Goal: Task Accomplishment & Management: Use online tool/utility

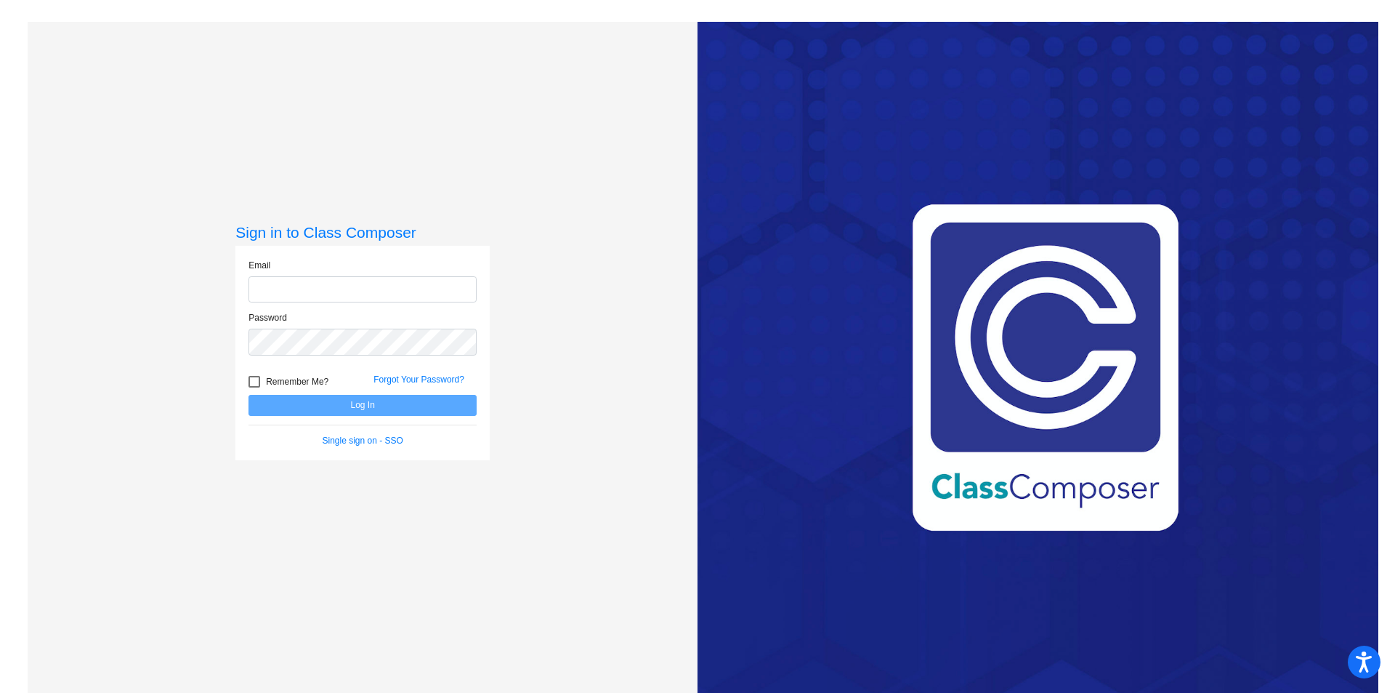
type input "[PERSON_NAME][EMAIL_ADDRESS][PERSON_NAME][DOMAIN_NAME]"
click at [311, 399] on button "Log In" at bounding box center [363, 405] width 228 height 21
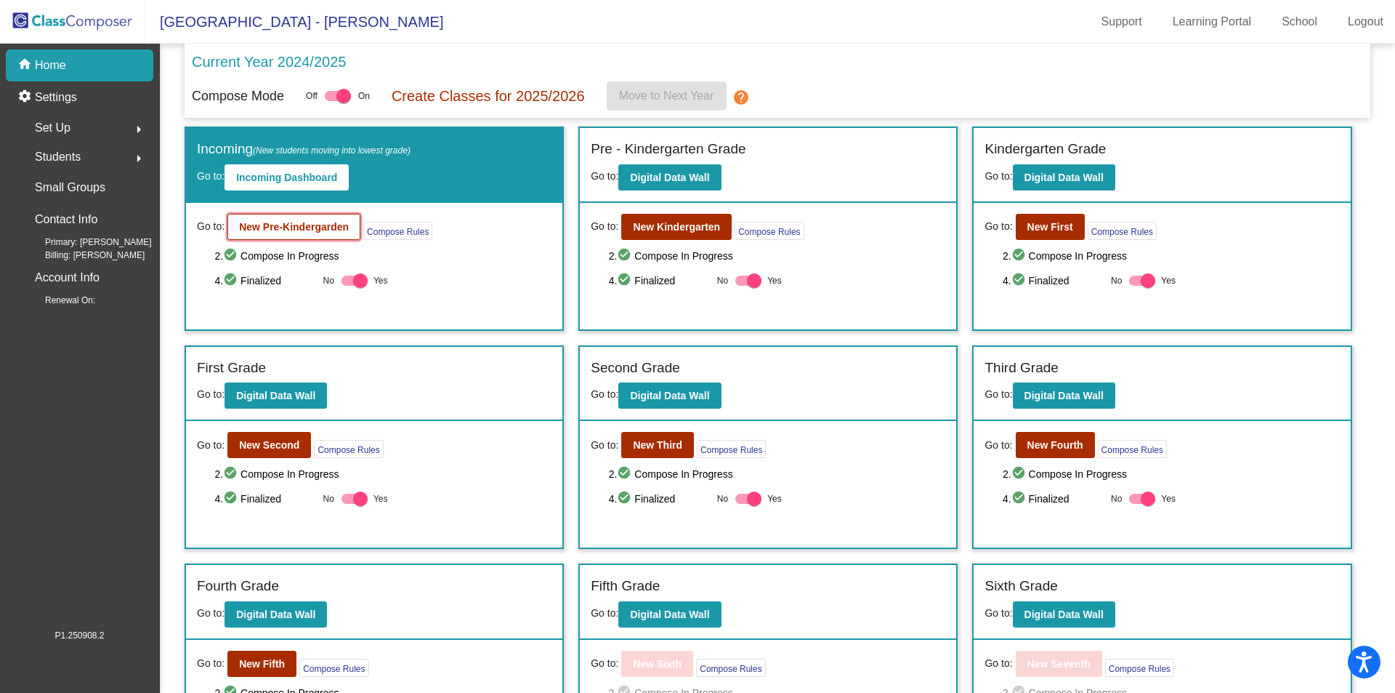
click at [289, 232] on b "New Pre-Kindergarden" at bounding box center [294, 227] width 110 height 12
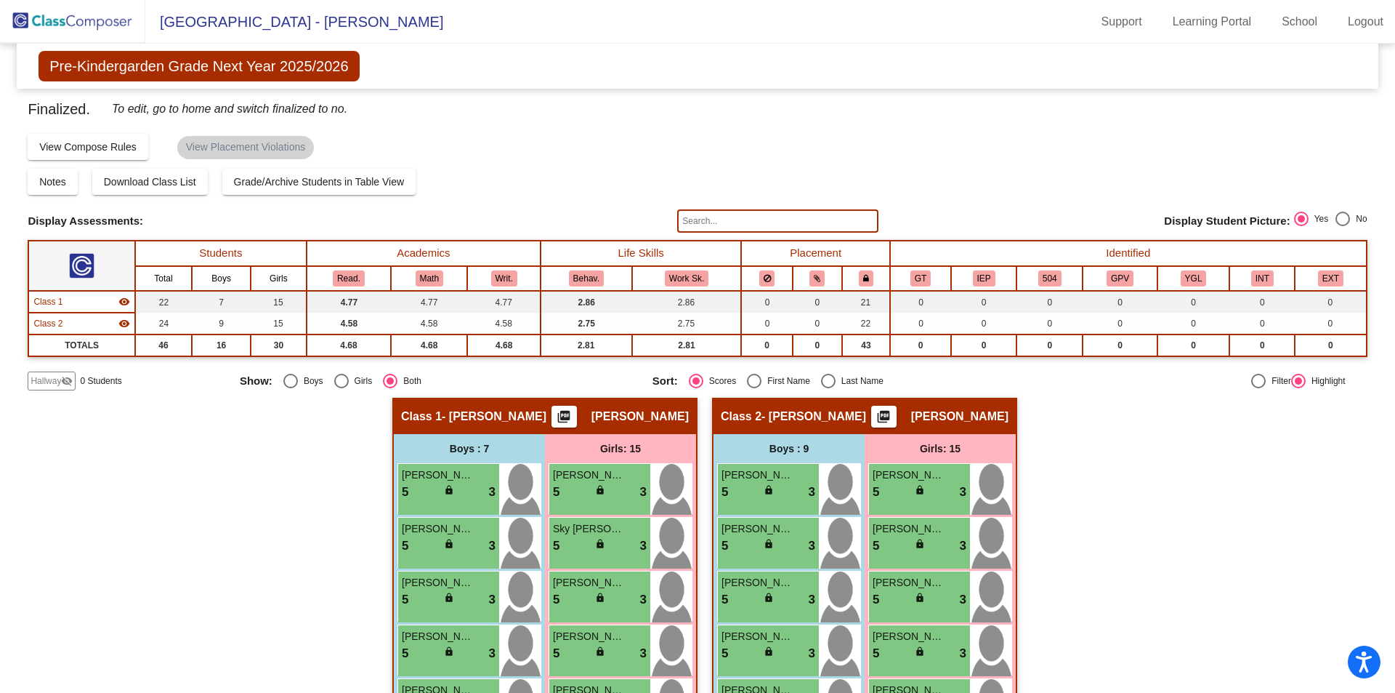
click at [56, 383] on span "Hallway" at bounding box center [46, 380] width 31 height 13
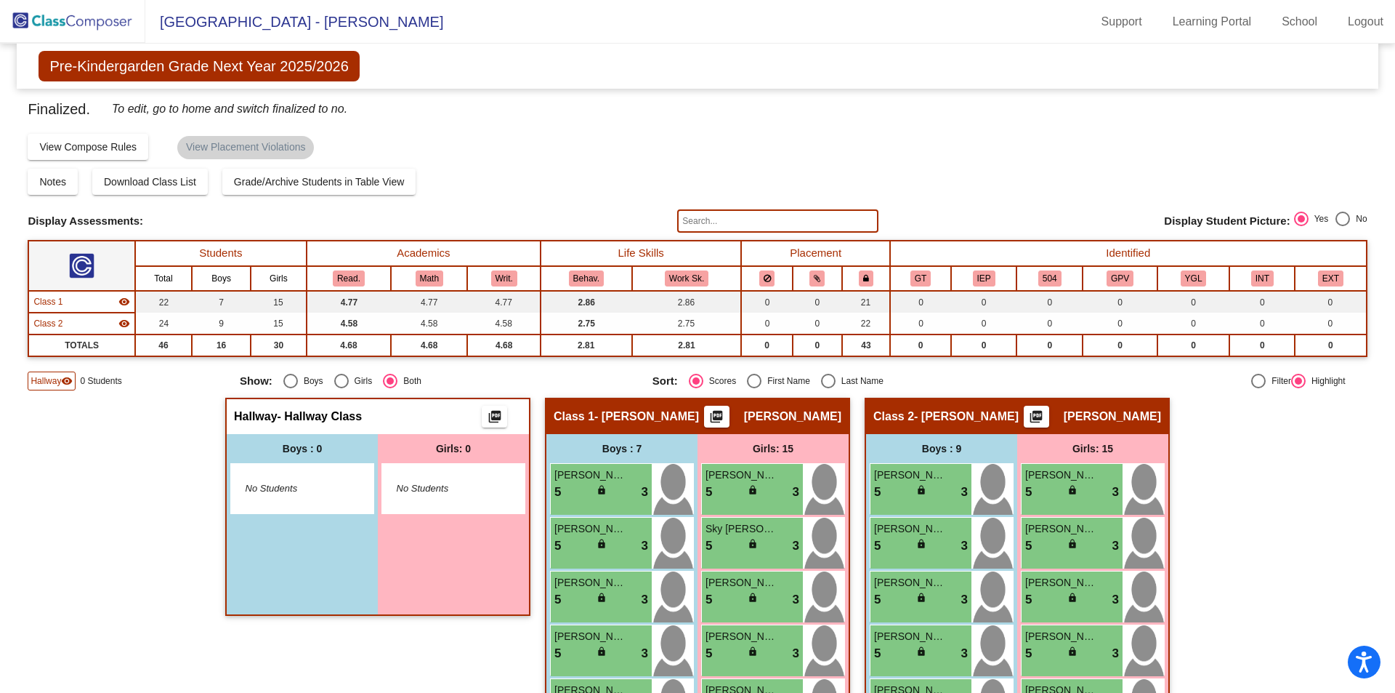
click at [59, 22] on img at bounding box center [72, 21] width 145 height 43
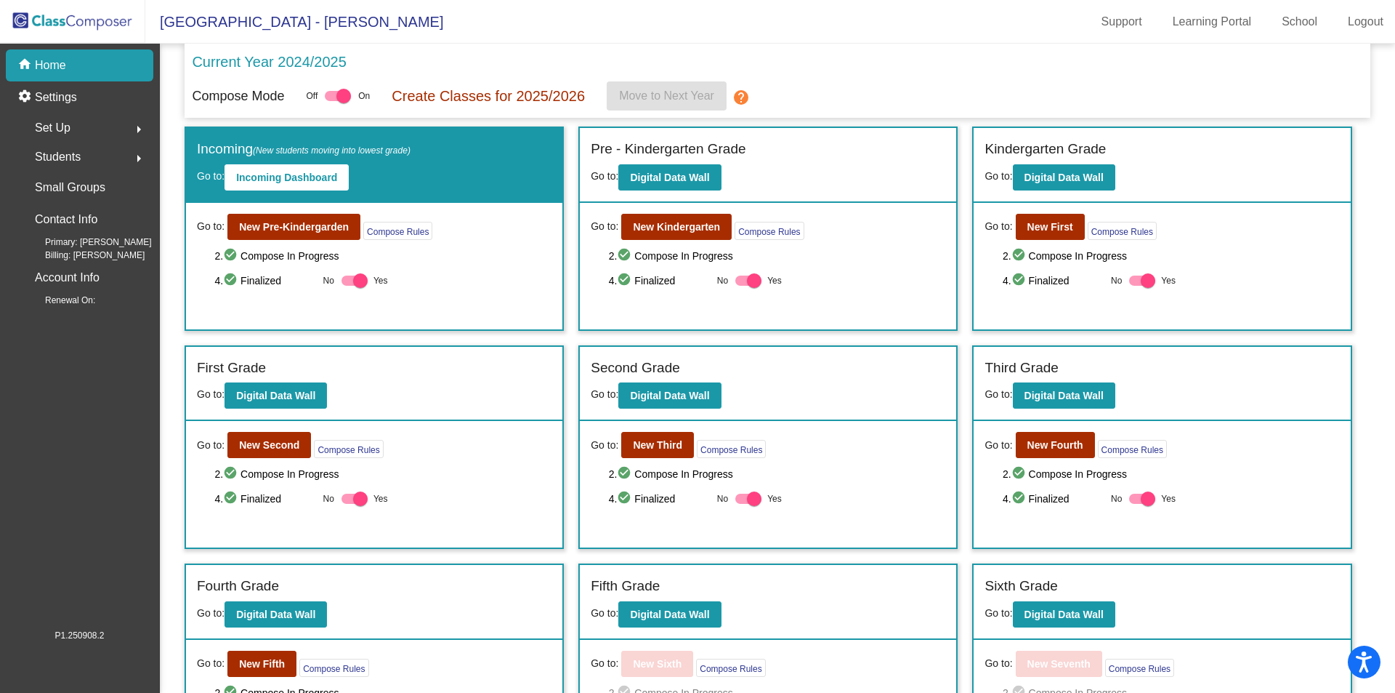
click at [350, 284] on div at bounding box center [355, 280] width 26 height 10
click at [349, 286] on input "Yes" at bounding box center [348, 286] width 1 height 1
checkbox input "false"
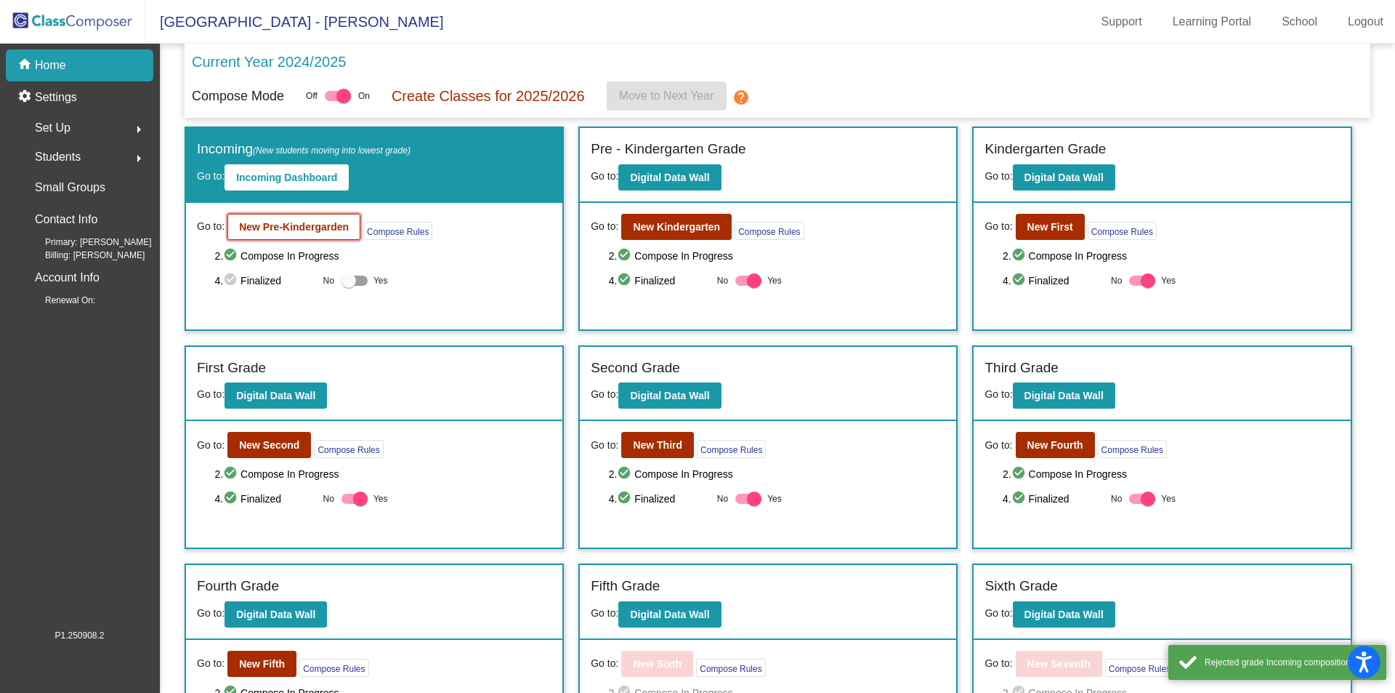
click at [304, 229] on b "New Pre-Kindergarden" at bounding box center [294, 227] width 110 height 12
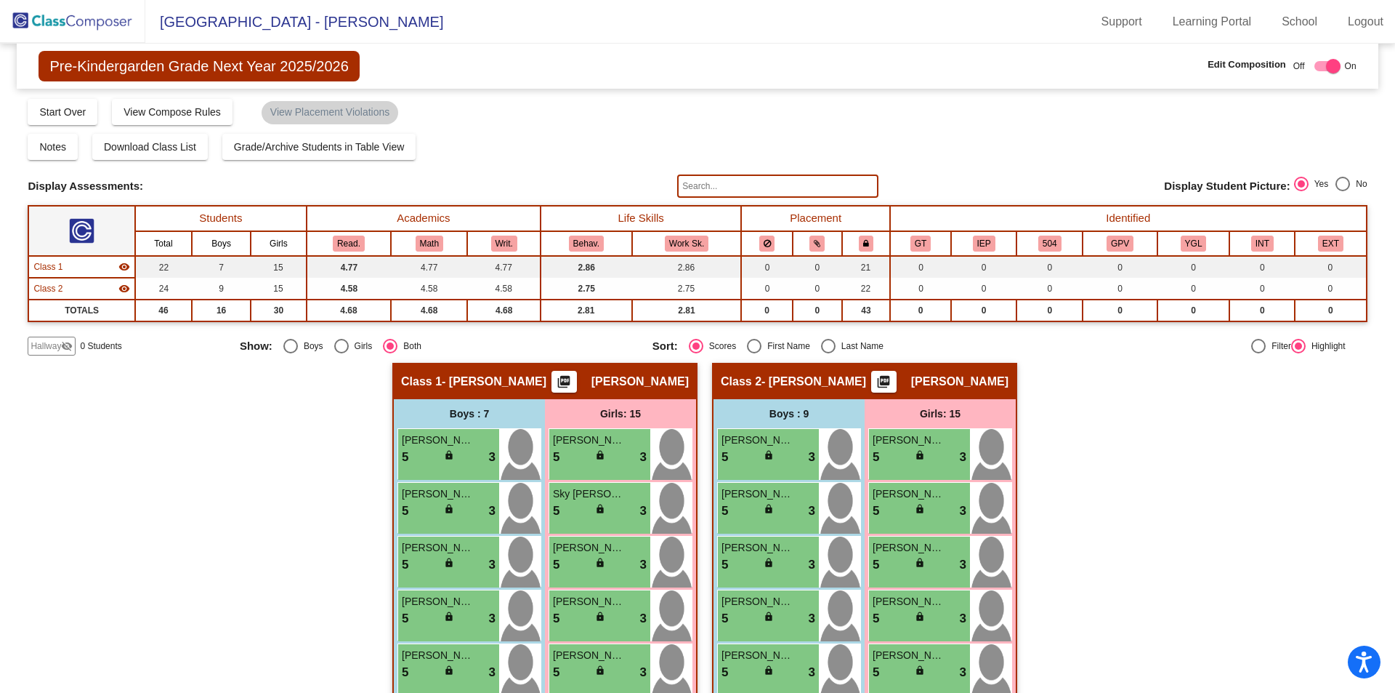
click at [53, 347] on span "Hallway" at bounding box center [46, 345] width 31 height 13
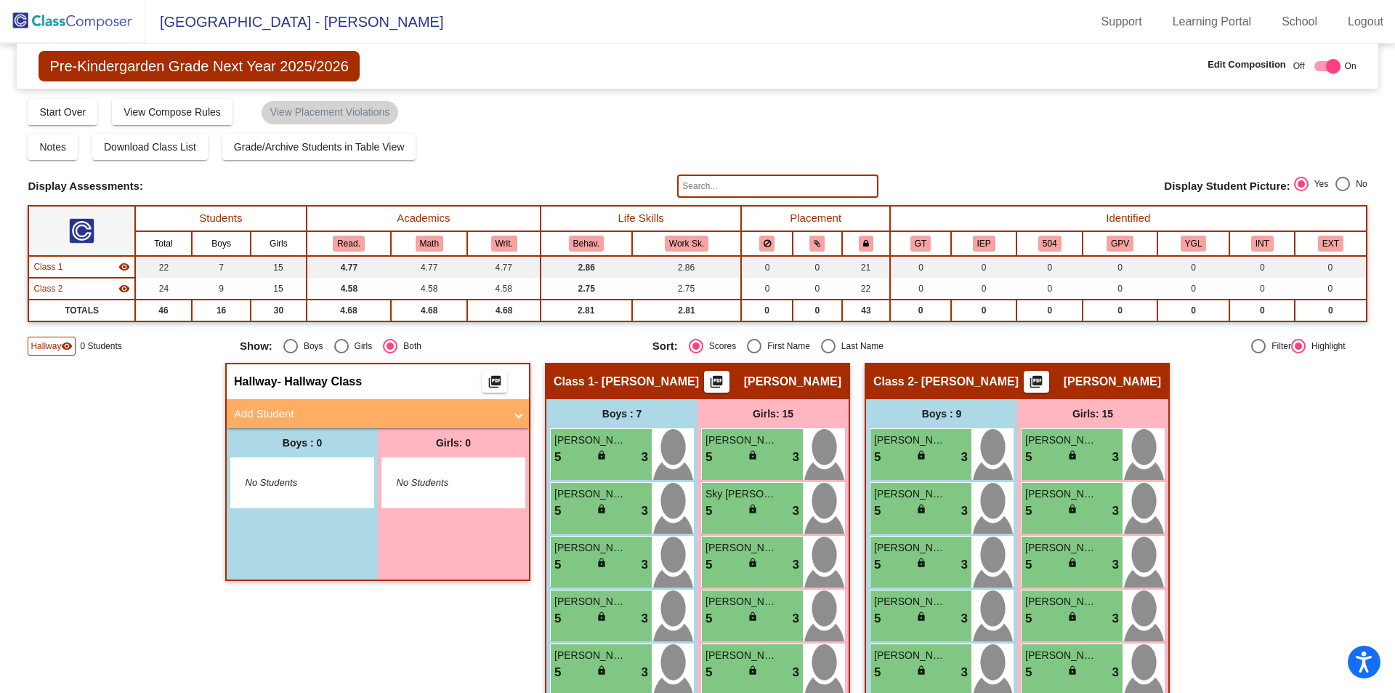
click at [60, 17] on img at bounding box center [72, 21] width 145 height 43
